Goal: Transaction & Acquisition: Subscribe to service/newsletter

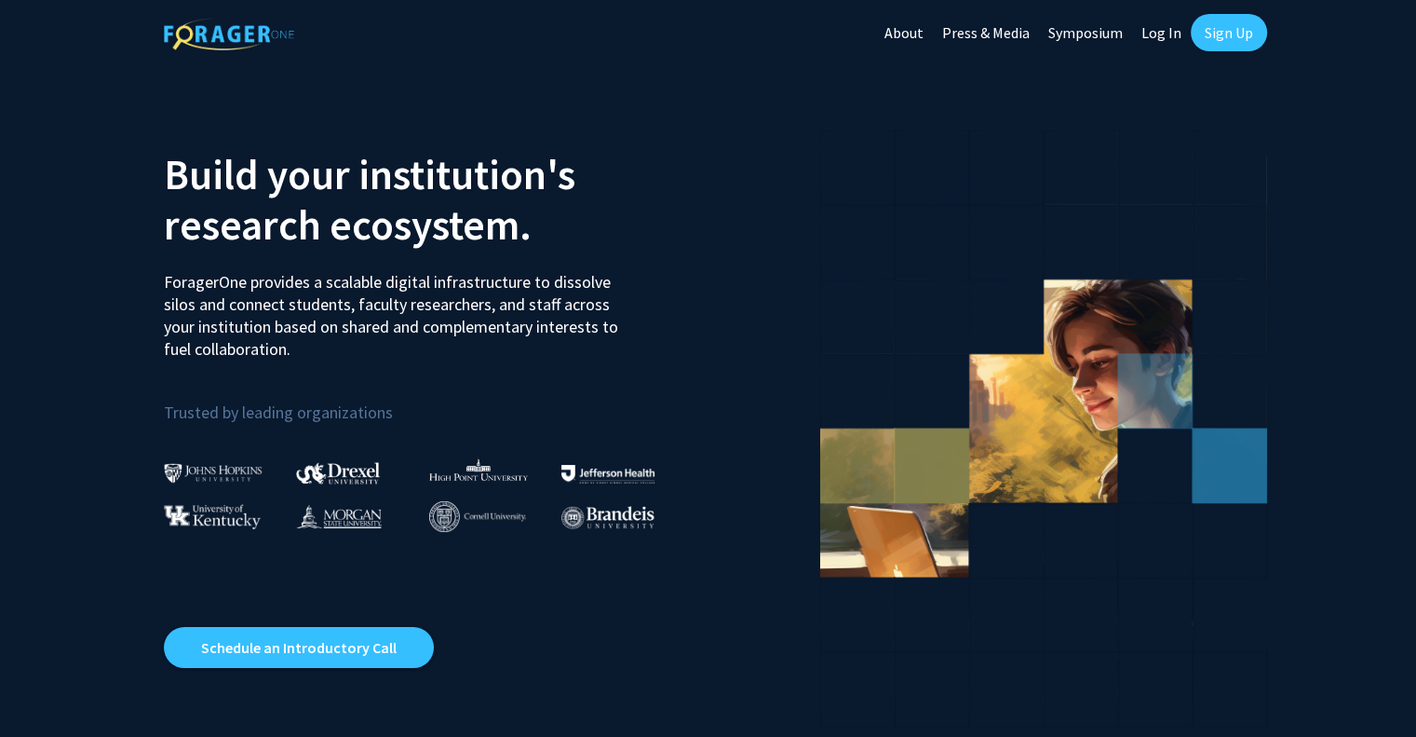
click at [1158, 35] on link "Log In" at bounding box center [1161, 32] width 59 height 65
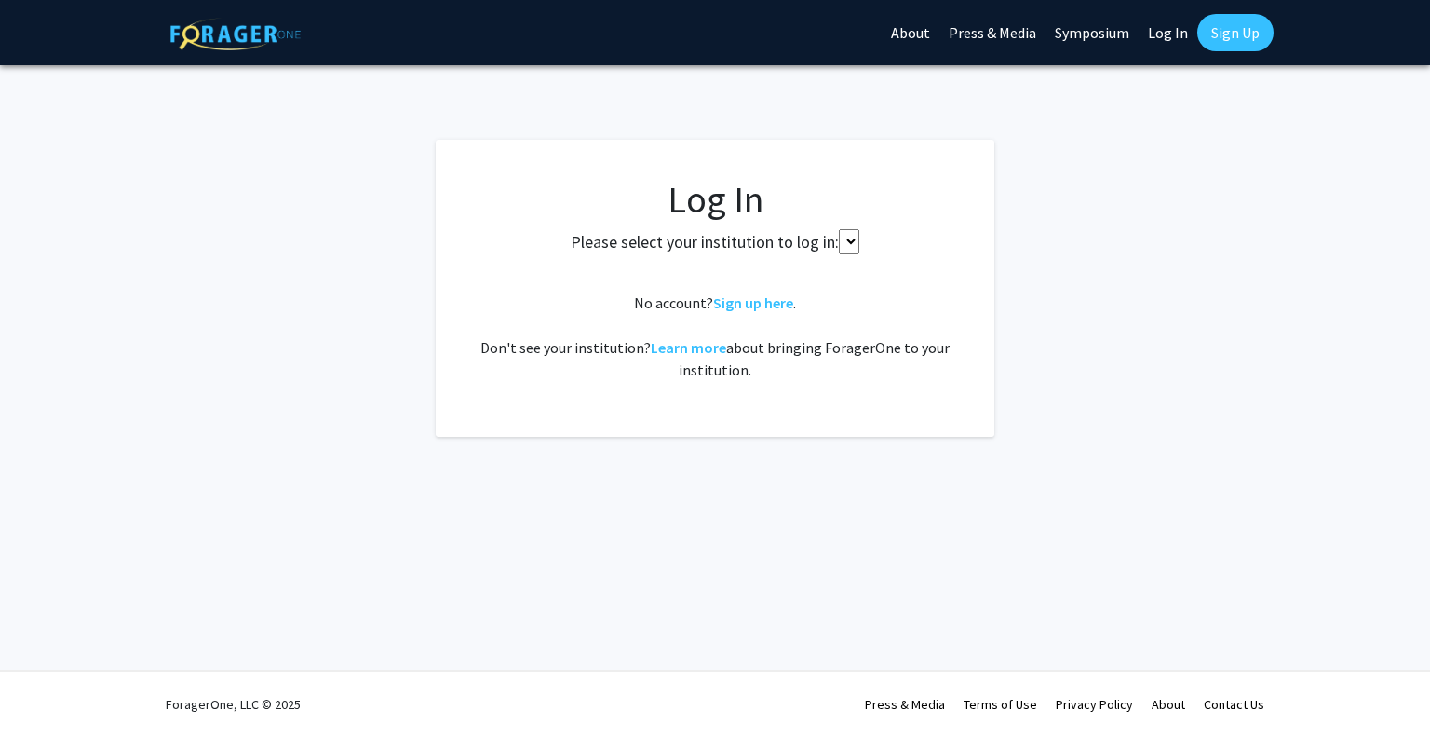
select select
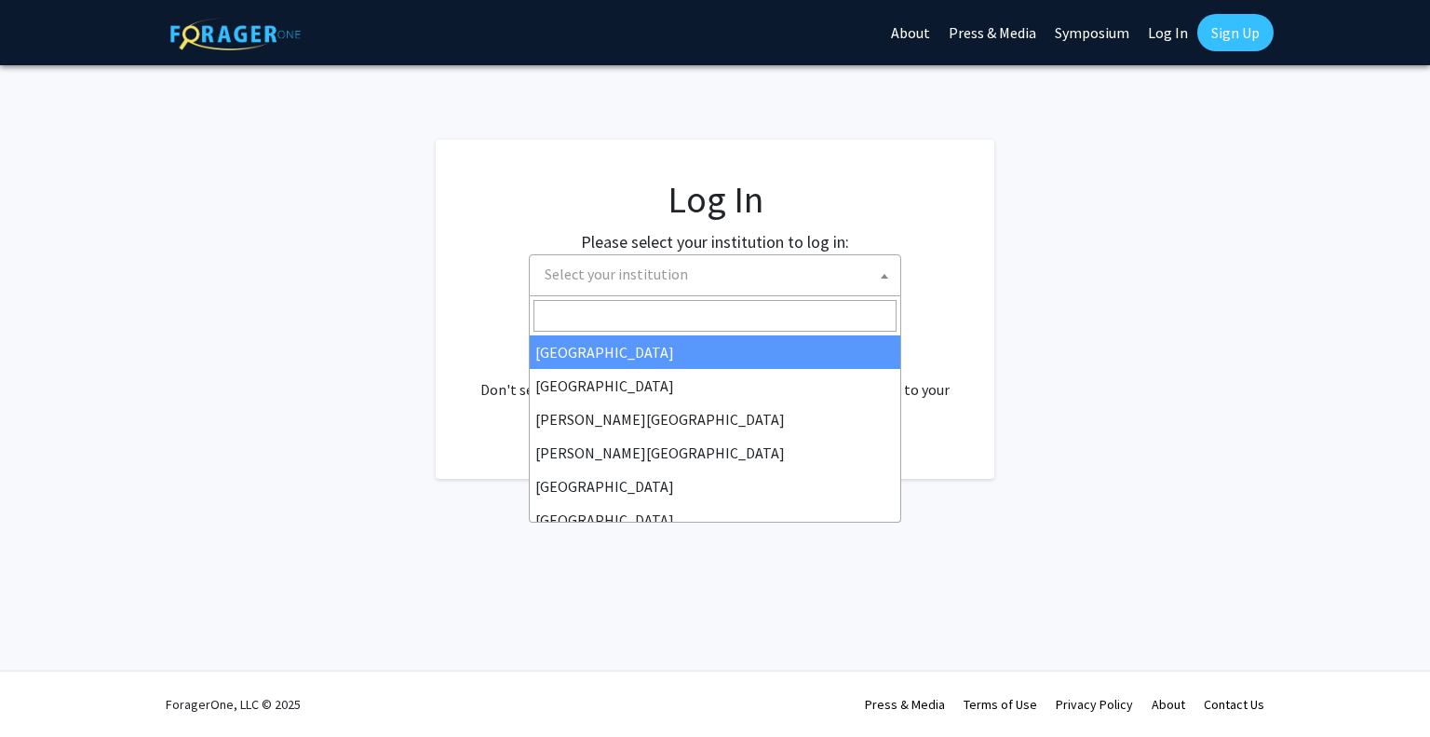
click at [812, 260] on span "Select your institution" at bounding box center [718, 274] width 363 height 38
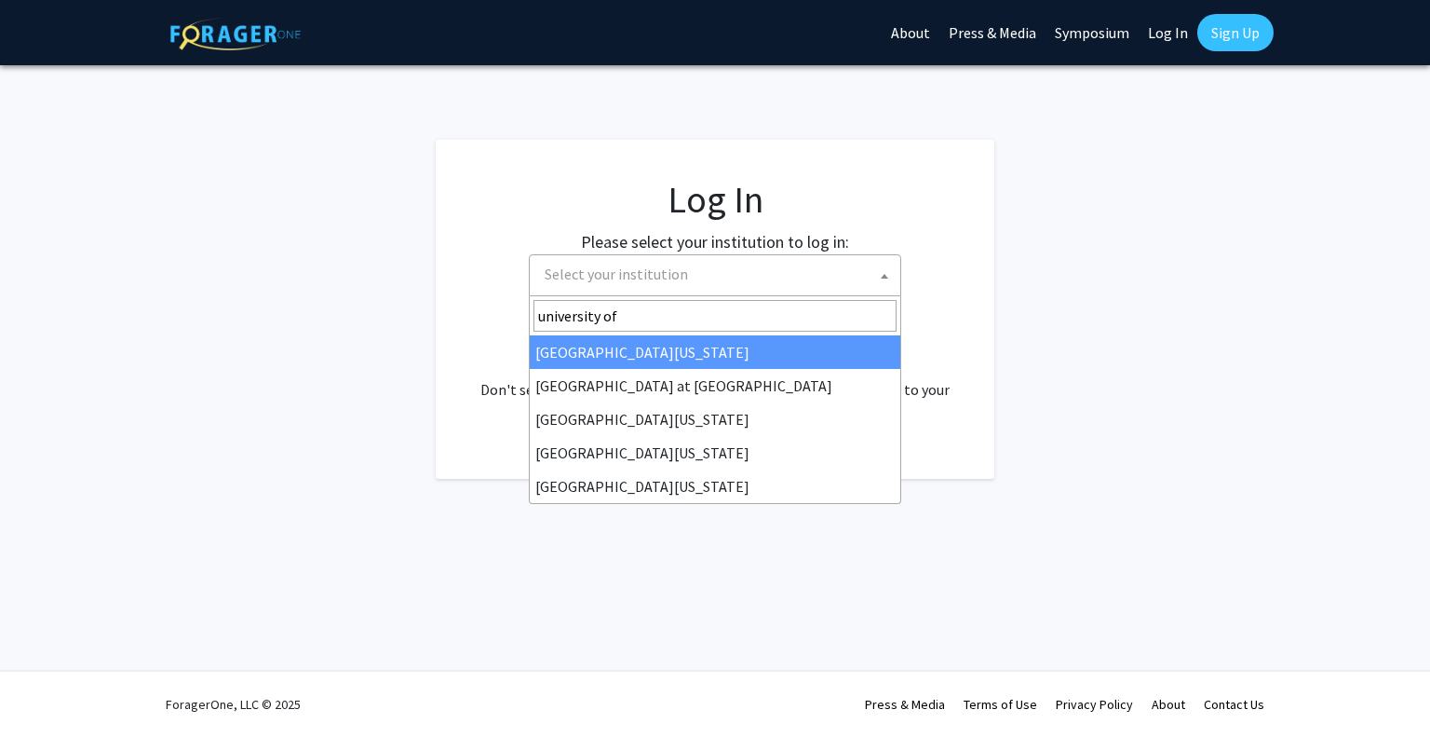
type input "university of"
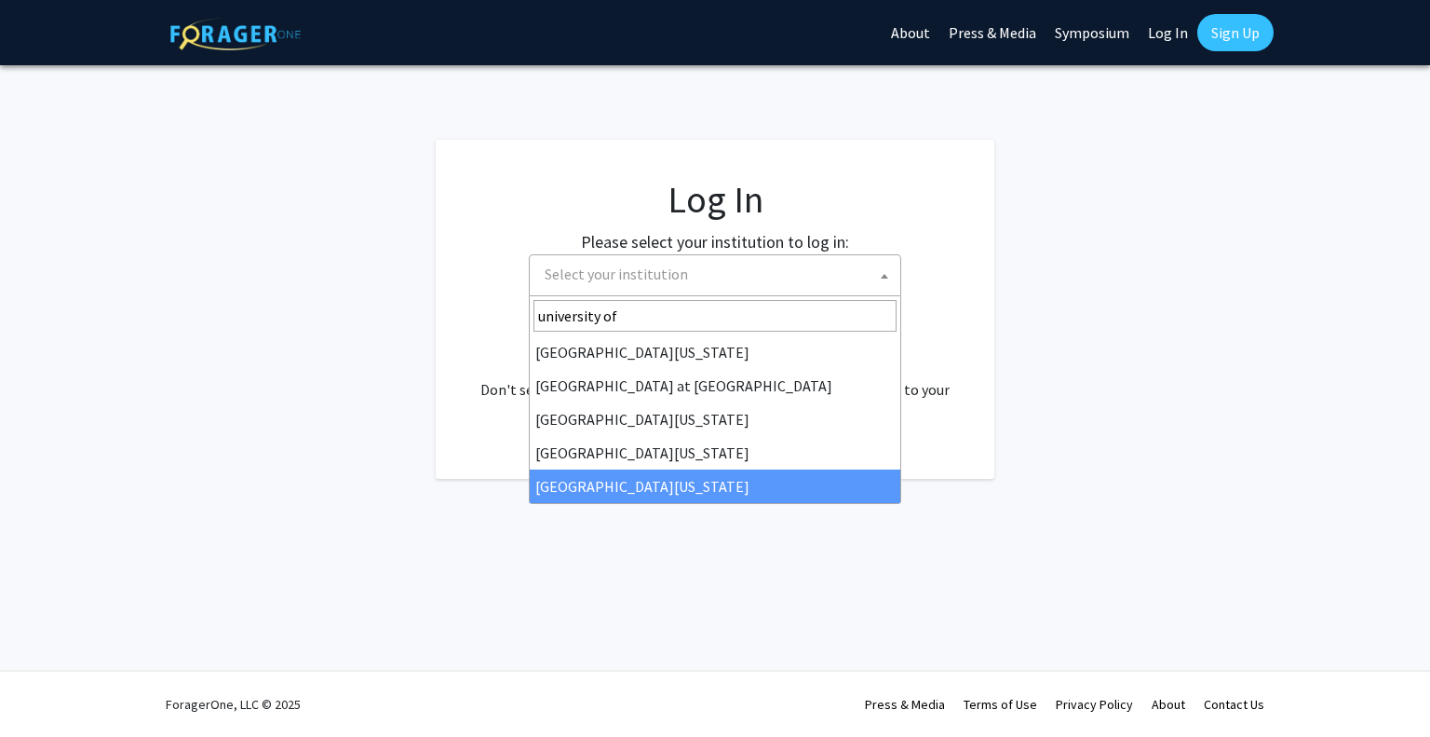
select select "33"
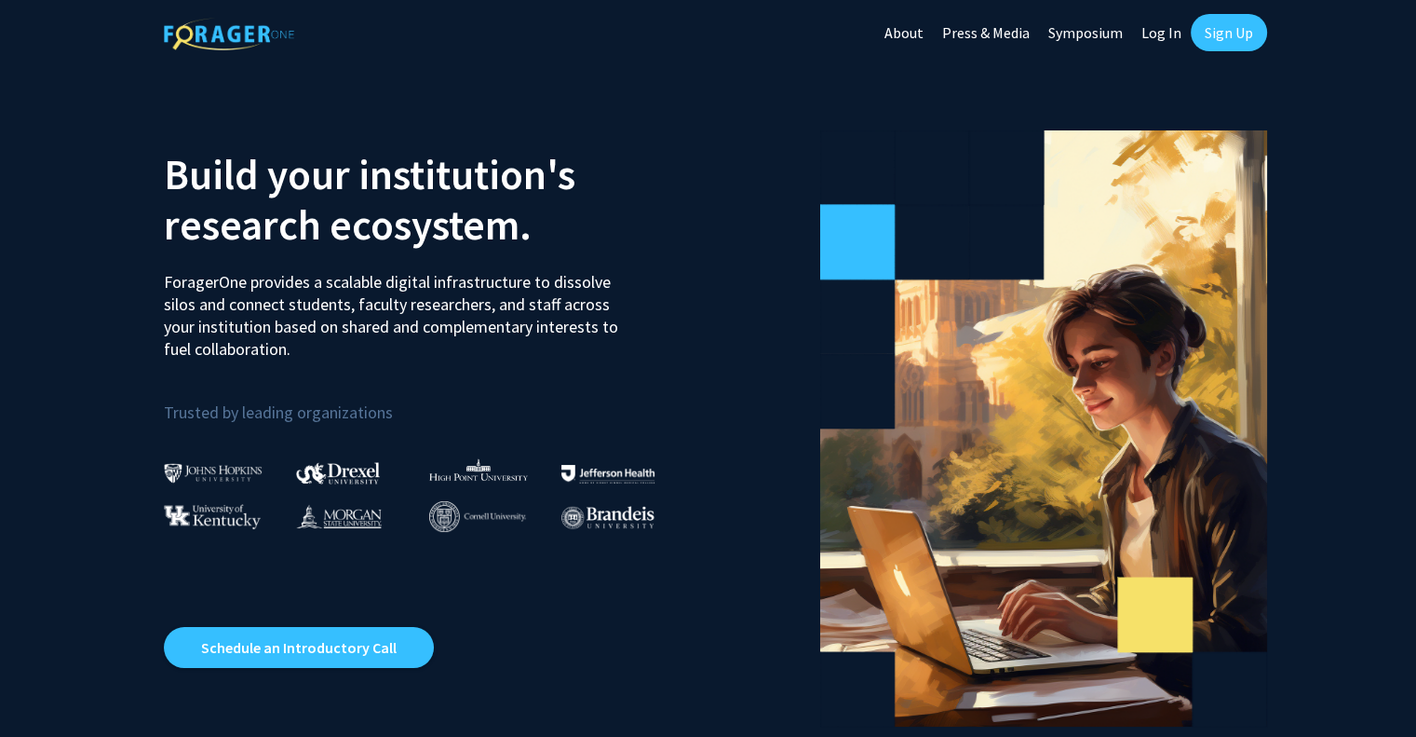
click at [1223, 33] on link "Sign Up" at bounding box center [1229, 32] width 76 height 37
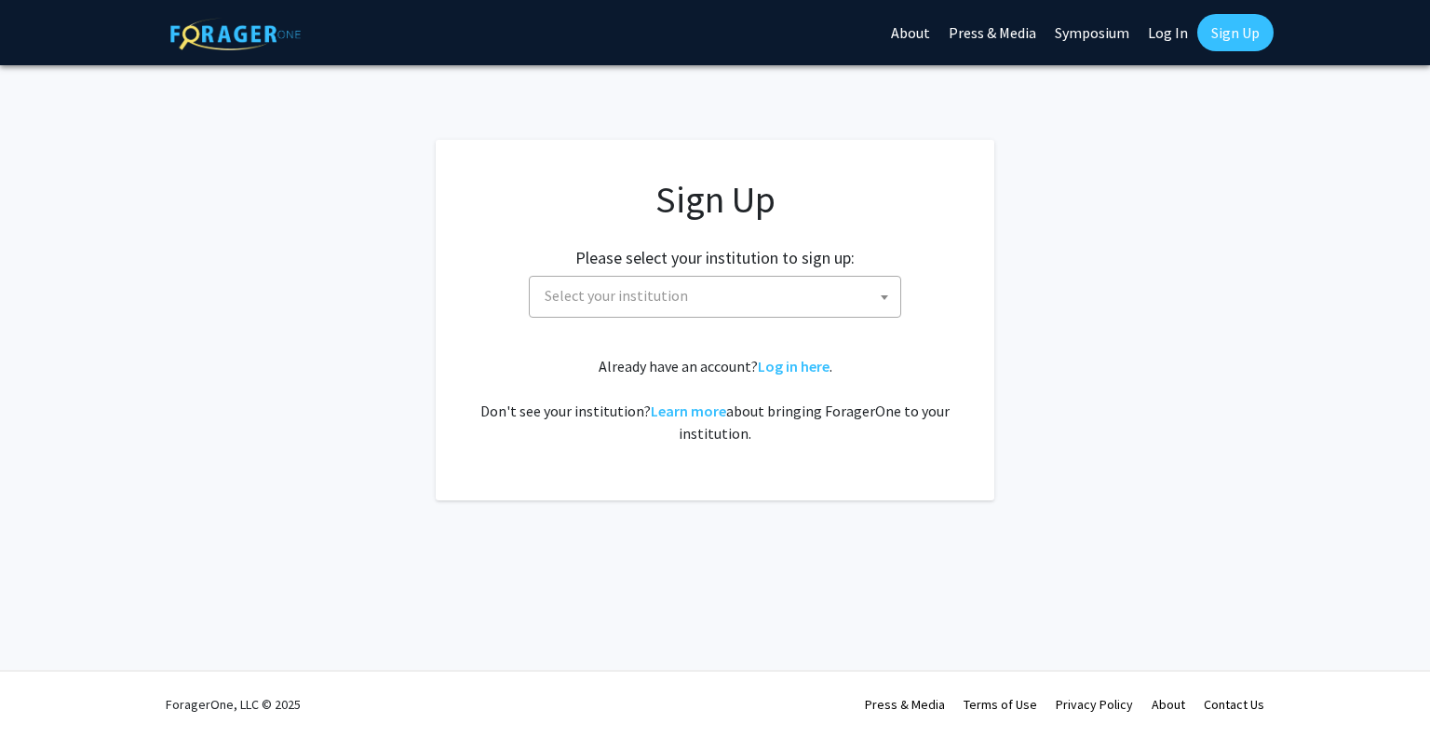
click at [1178, 36] on link "Log In" at bounding box center [1168, 32] width 59 height 65
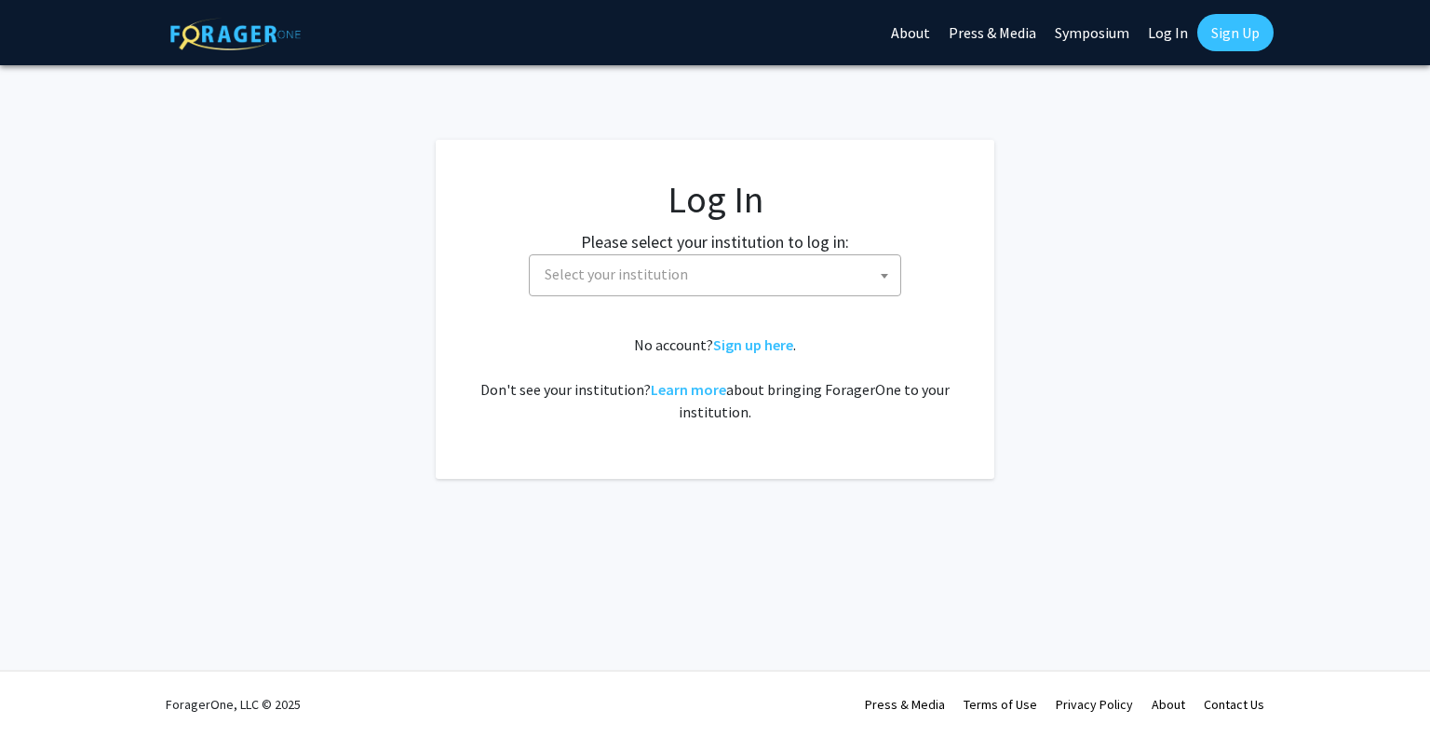
click at [790, 268] on span "Select your institution" at bounding box center [718, 274] width 363 height 38
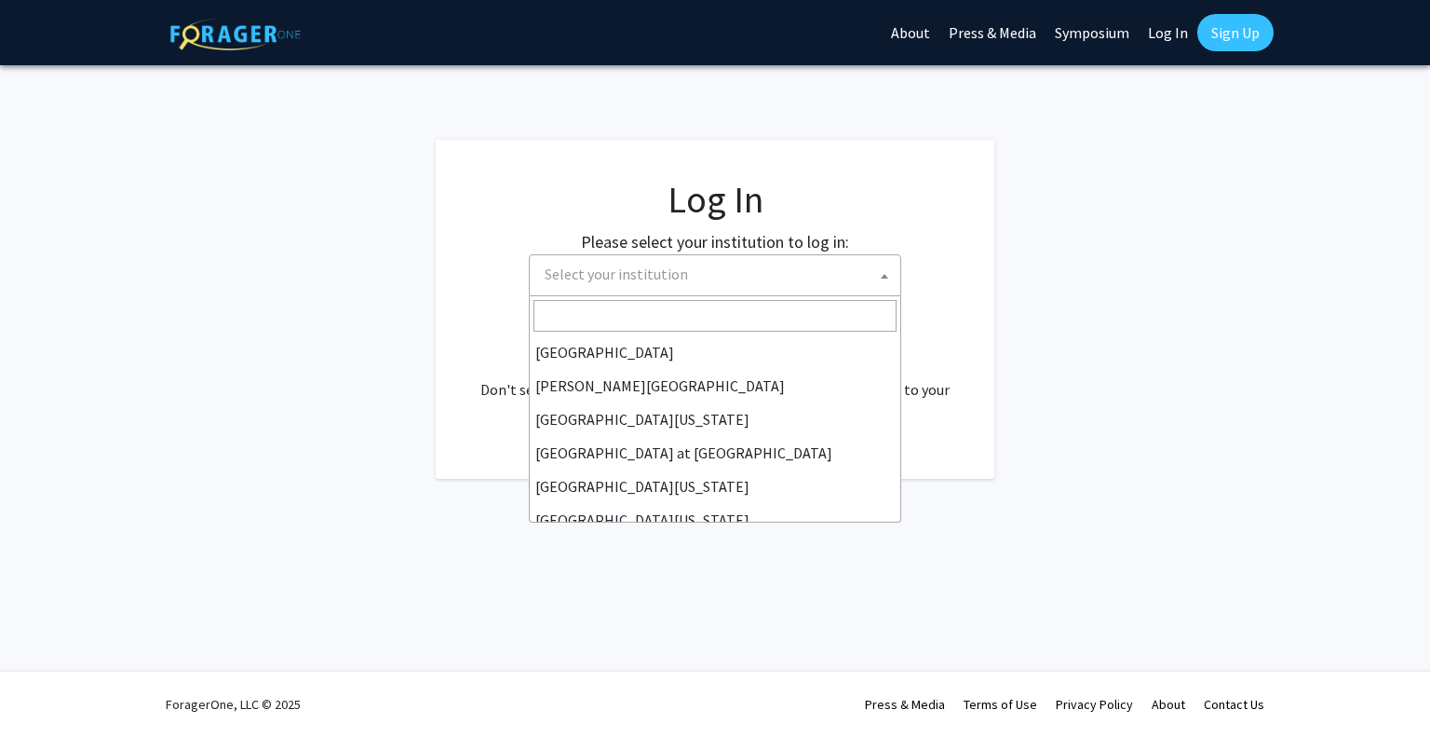
scroll to position [652, 0]
click at [614, 278] on span "[PERSON_NAME][GEOGRAPHIC_DATA]" at bounding box center [718, 274] width 363 height 38
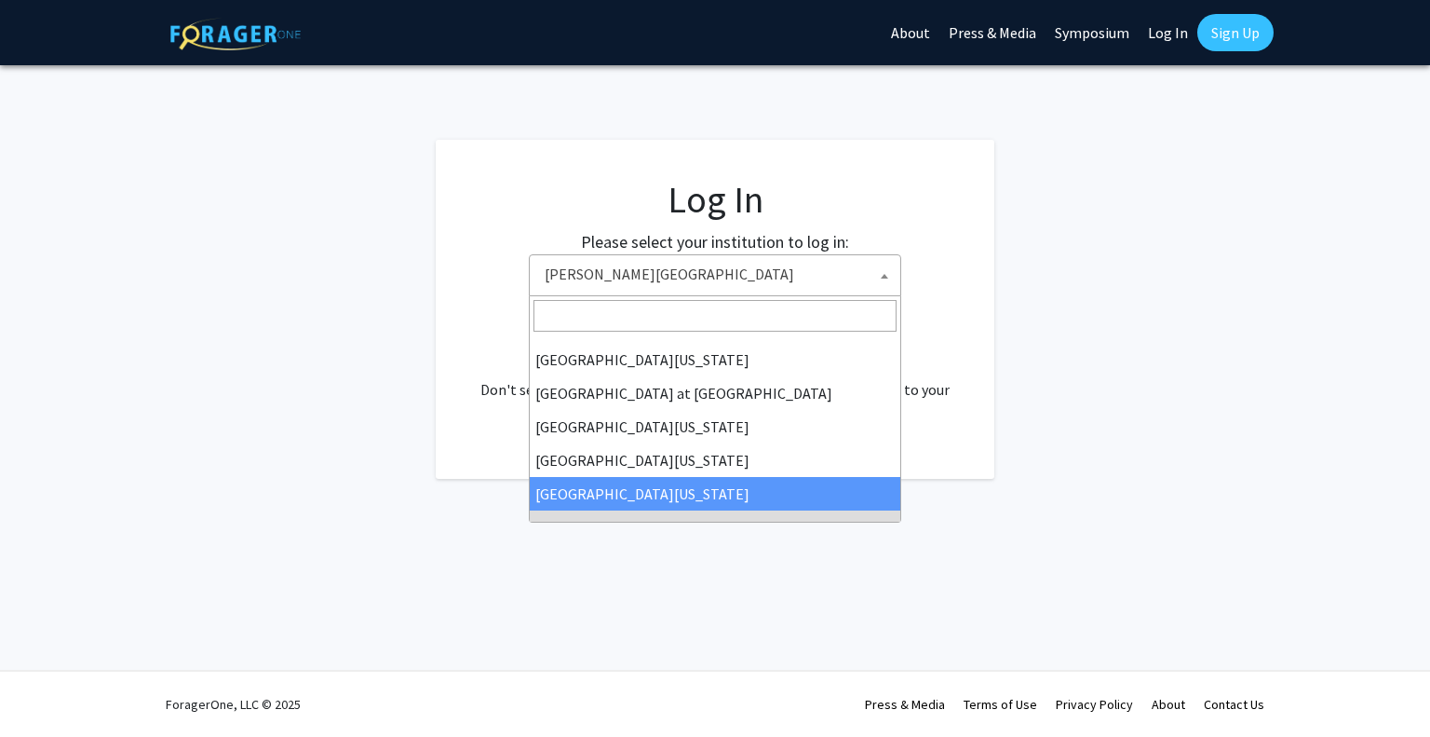
select select "33"
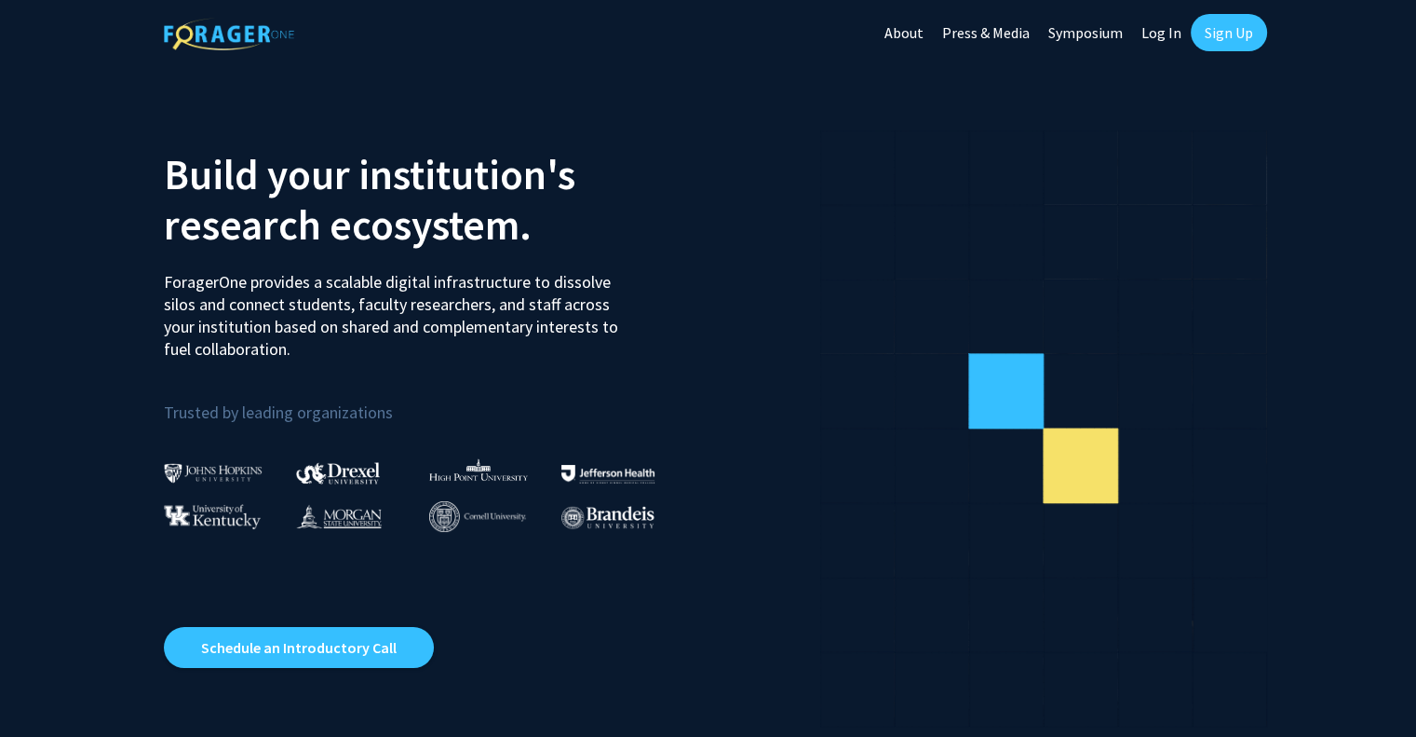
click at [1170, 29] on link "Log In" at bounding box center [1161, 32] width 59 height 65
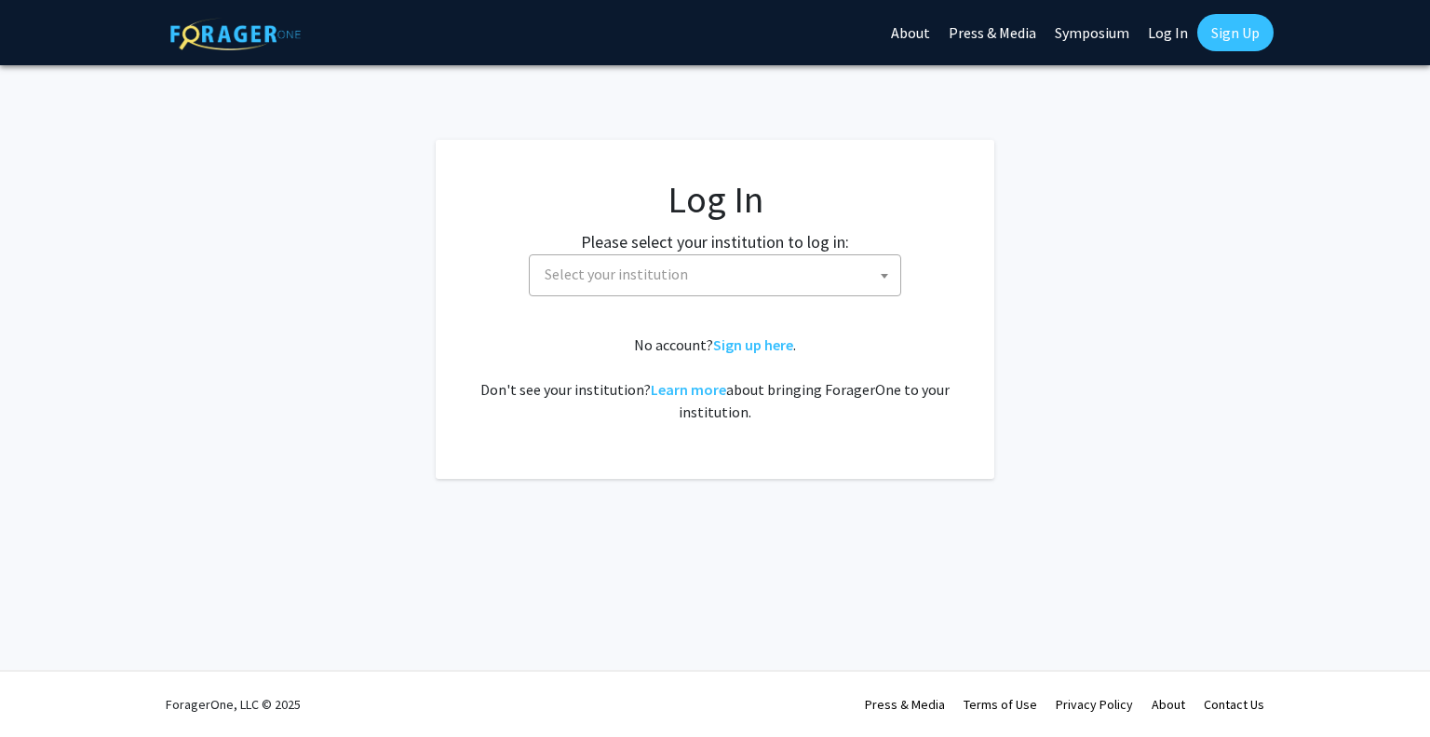
click at [790, 283] on span "Select your institution" at bounding box center [718, 274] width 363 height 38
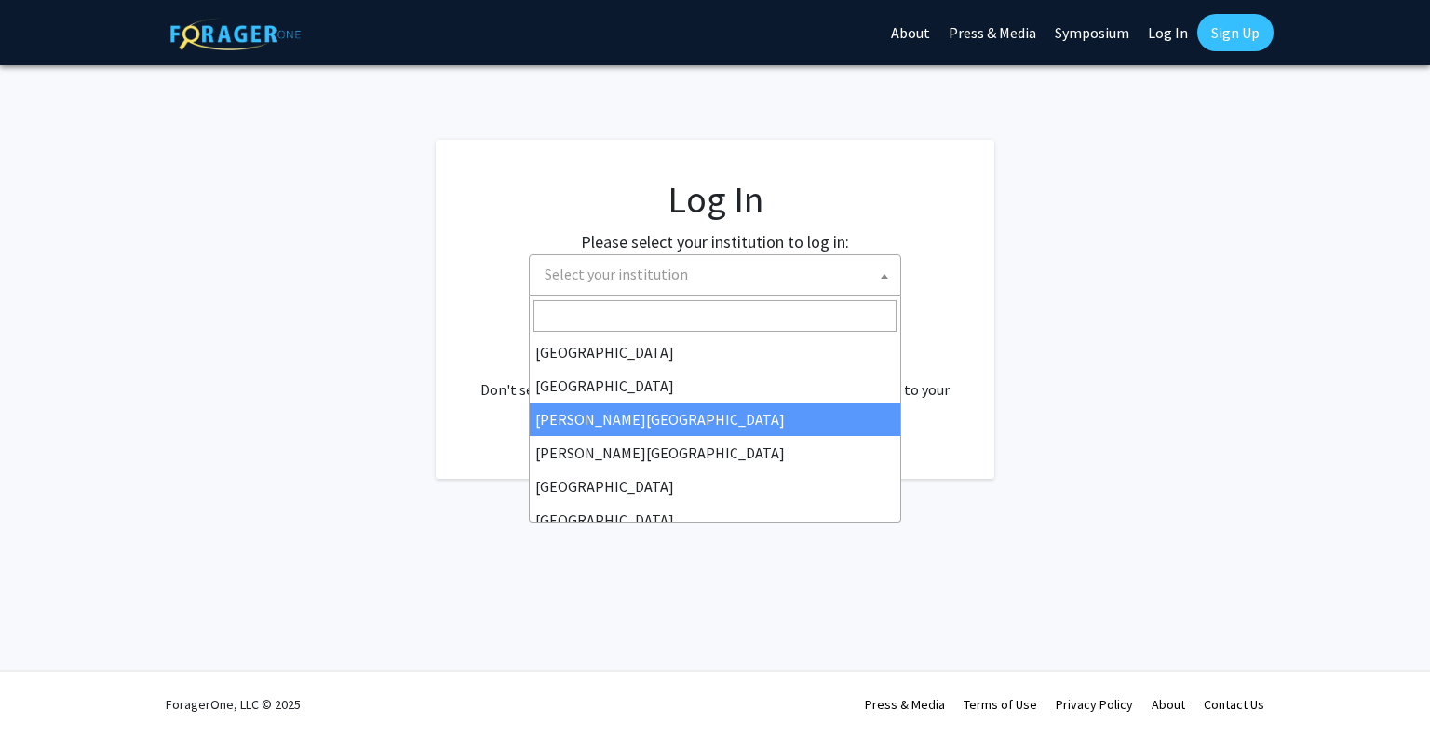
scroll to position [652, 0]
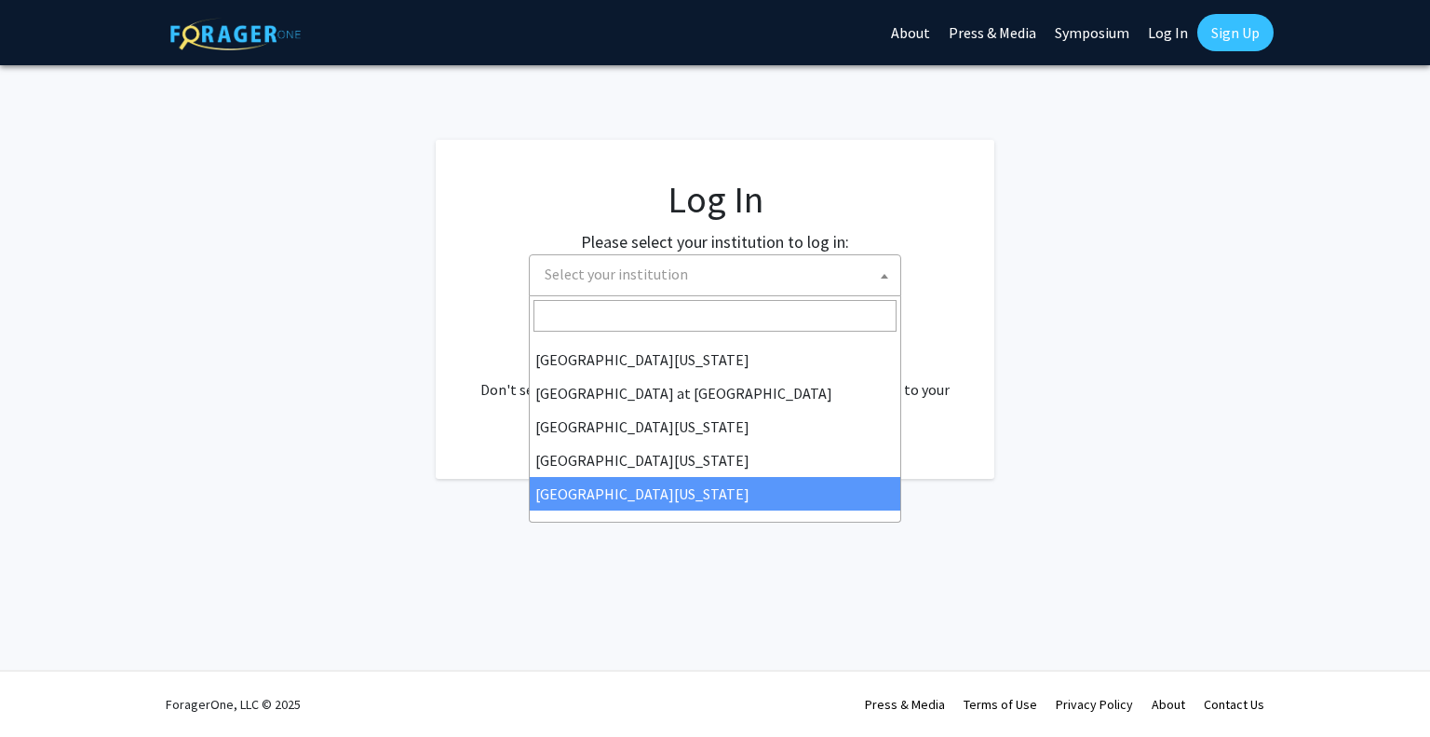
select select "33"
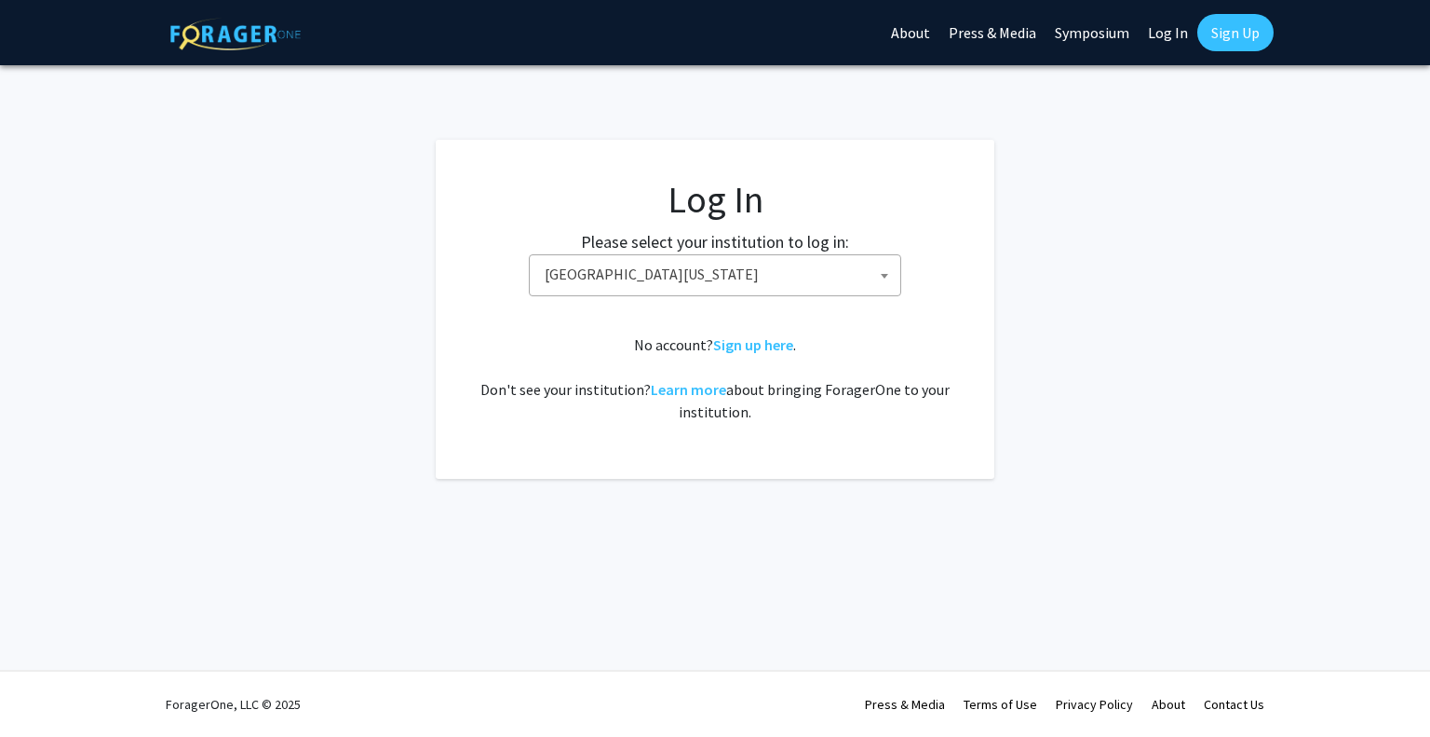
click at [1244, 44] on link "Sign Up" at bounding box center [1236, 32] width 76 height 37
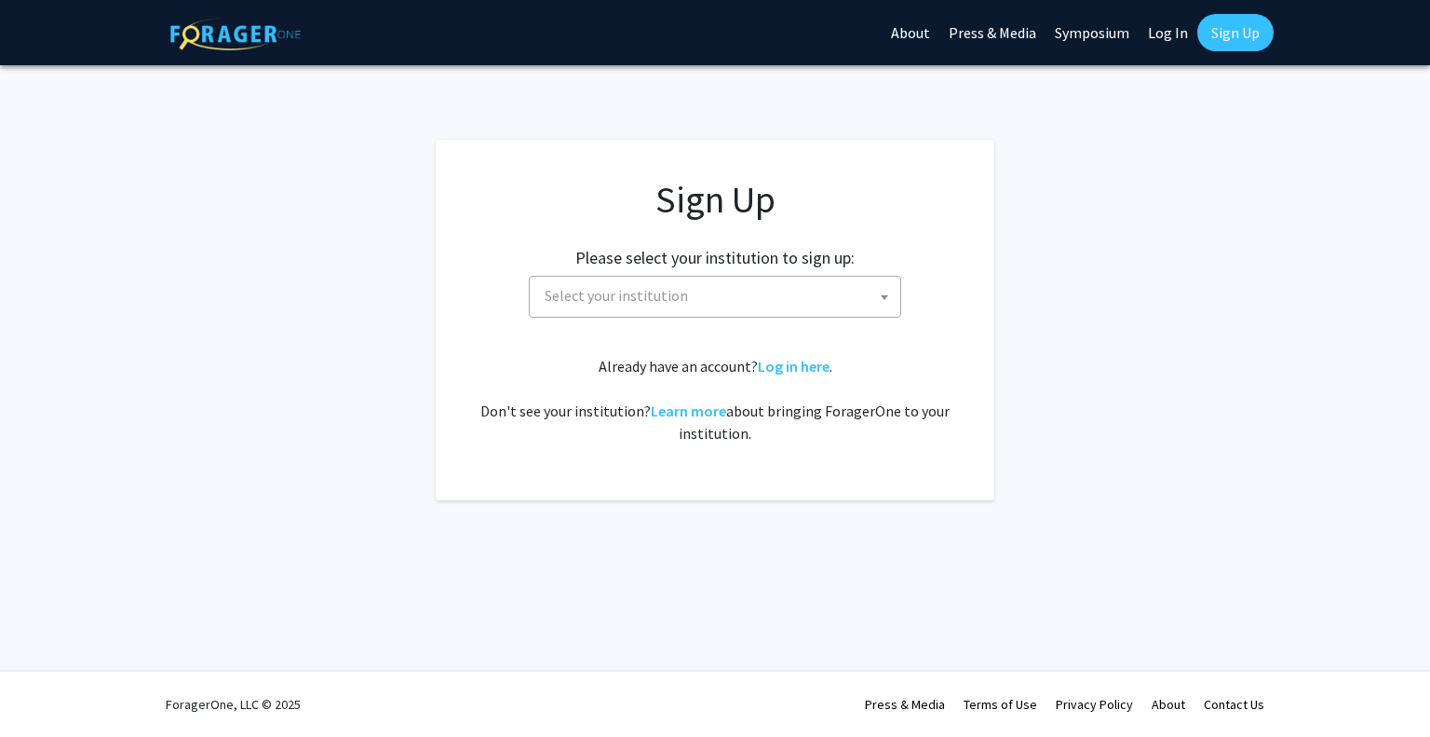
click at [801, 311] on span "Select your institution" at bounding box center [718, 296] width 363 height 38
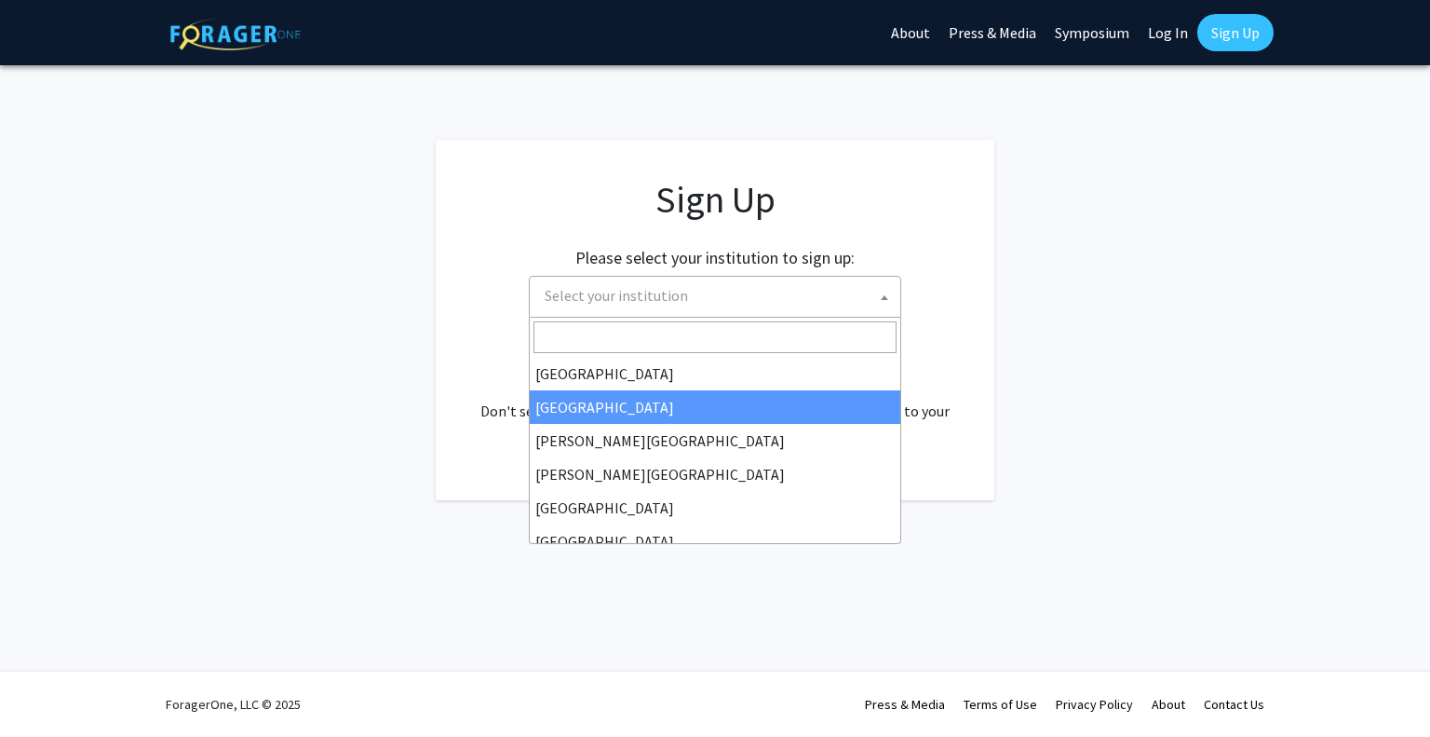
scroll to position [652, 0]
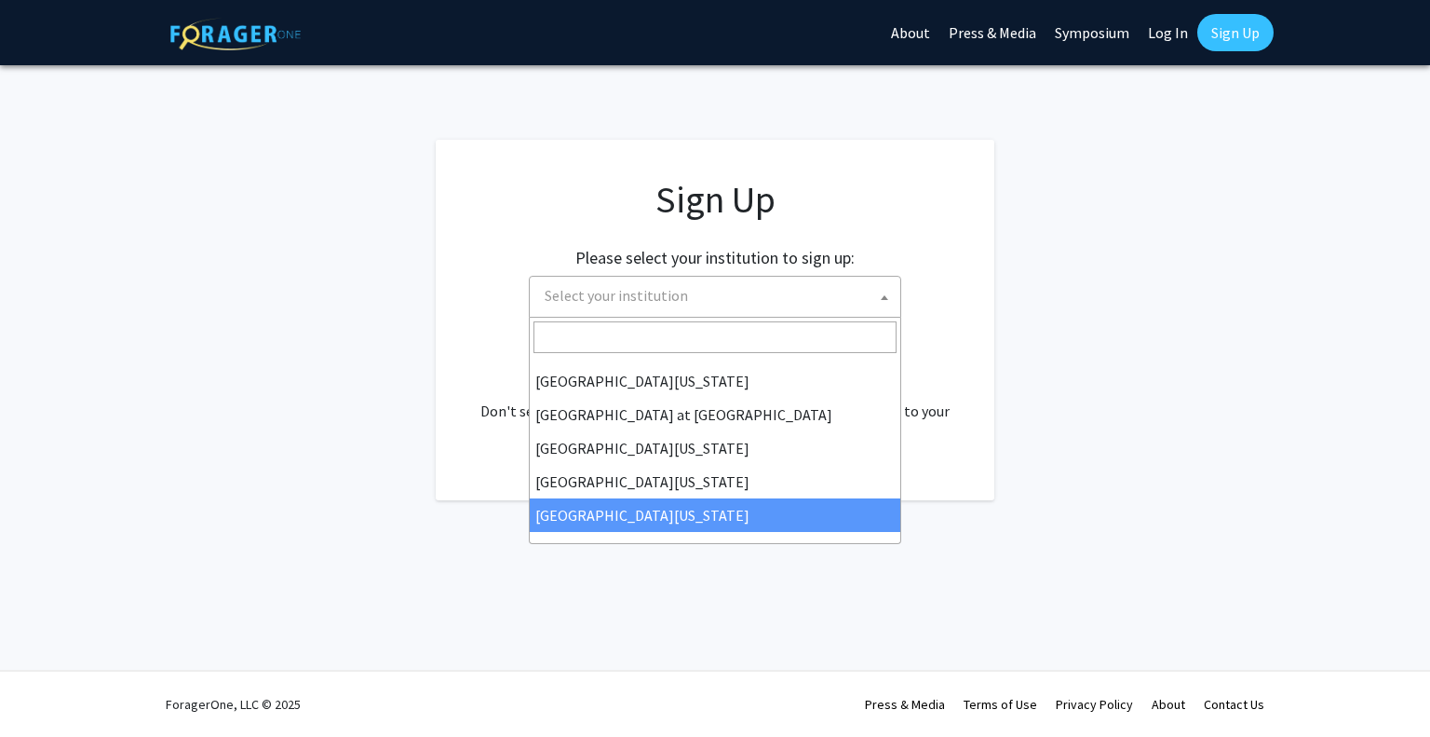
select select "33"
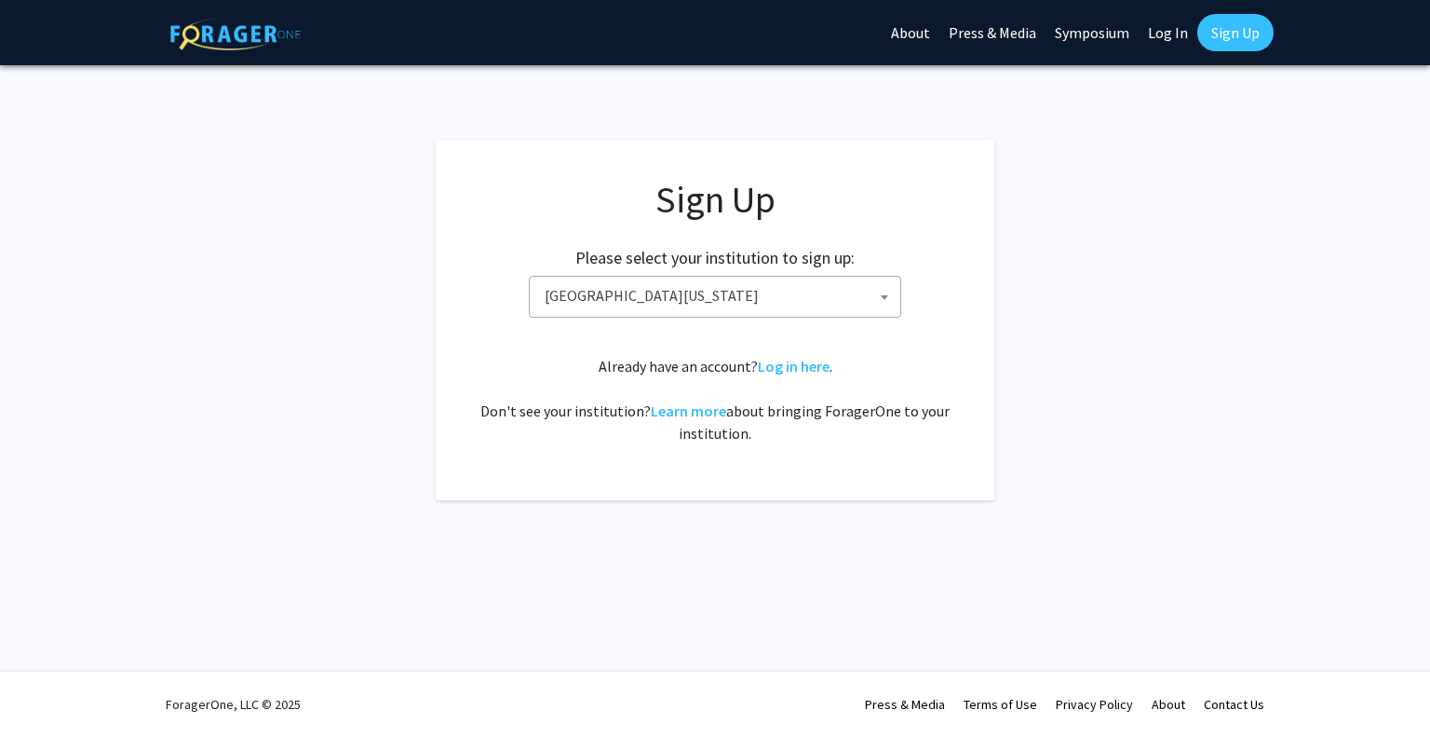
click at [1255, 24] on link "Sign Up" at bounding box center [1236, 32] width 76 height 37
click at [822, 301] on span "[GEOGRAPHIC_DATA][US_STATE]" at bounding box center [718, 296] width 363 height 38
click at [1265, 24] on link "Sign Up" at bounding box center [1236, 32] width 76 height 37
click at [1055, 409] on app-signup "Sign Up Please select your institution to sign up: Baylor University Brandeis U…" at bounding box center [715, 320] width 1430 height 360
drag, startPoint x: 1238, startPoint y: 35, endPoint x: 1266, endPoint y: 29, distance: 28.7
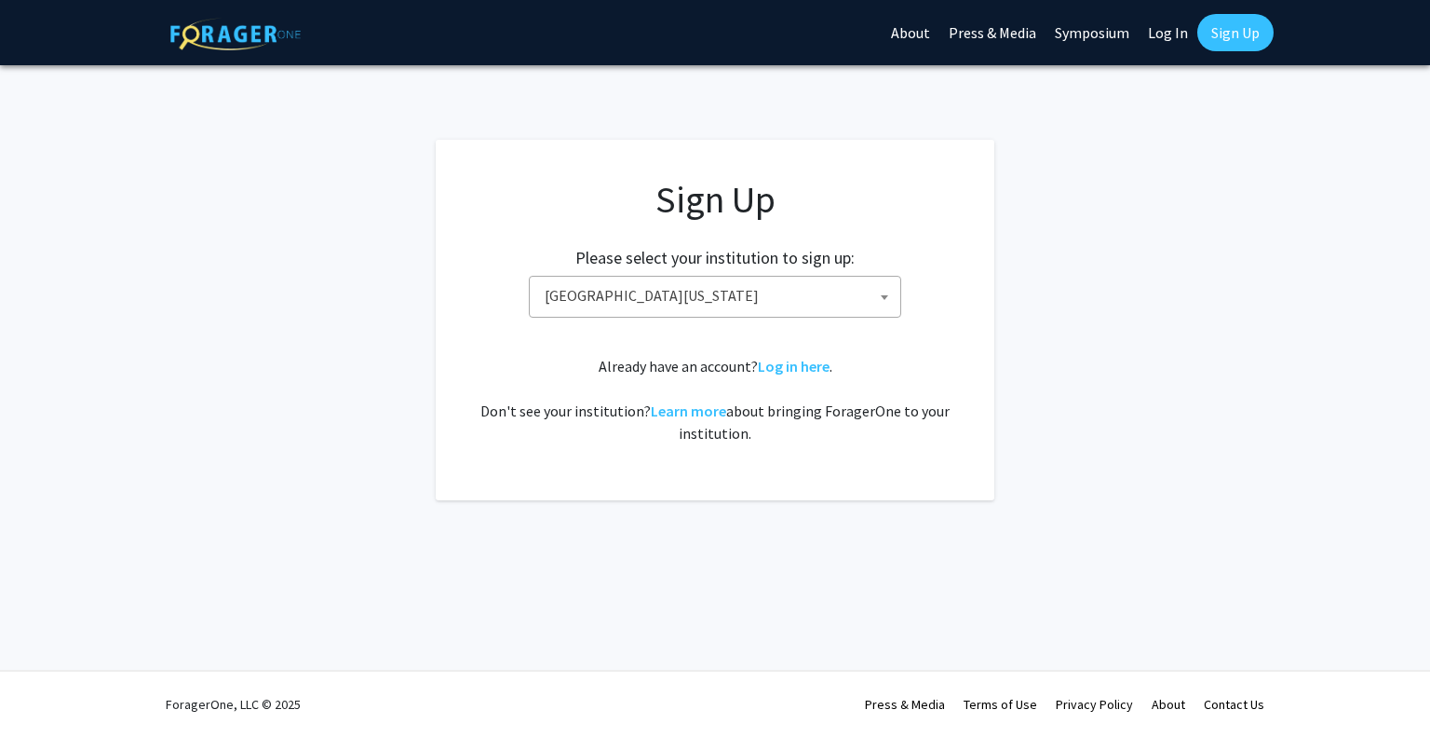
click at [1266, 29] on link "Sign Up" at bounding box center [1236, 32] width 76 height 37
click at [1221, 25] on link "Sign Up" at bounding box center [1236, 32] width 76 height 37
click at [784, 311] on span "[GEOGRAPHIC_DATA][US_STATE]" at bounding box center [718, 296] width 363 height 38
click at [667, 309] on span "Select your institution" at bounding box center [718, 296] width 363 height 38
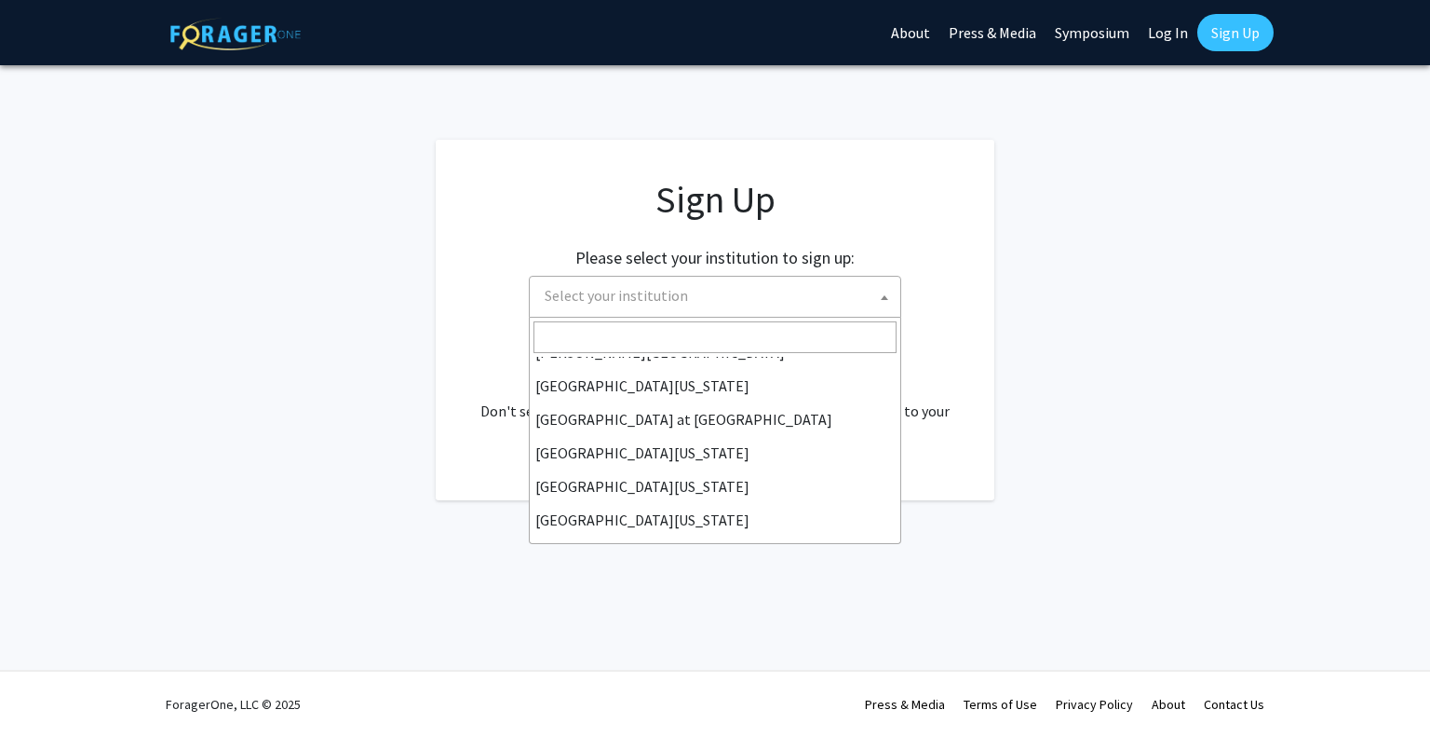
scroll to position [652, 0]
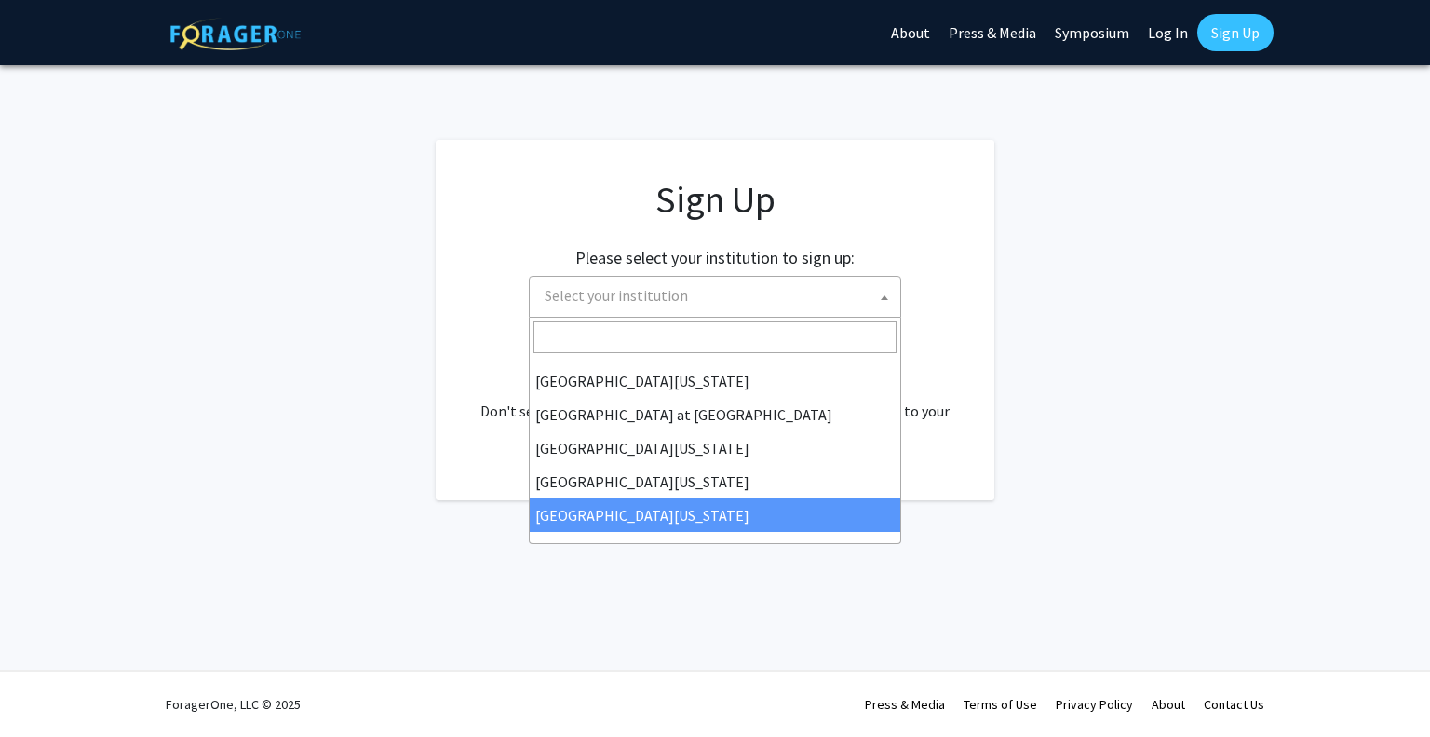
select select "33"
